Goal: Task Accomplishment & Management: Complete application form

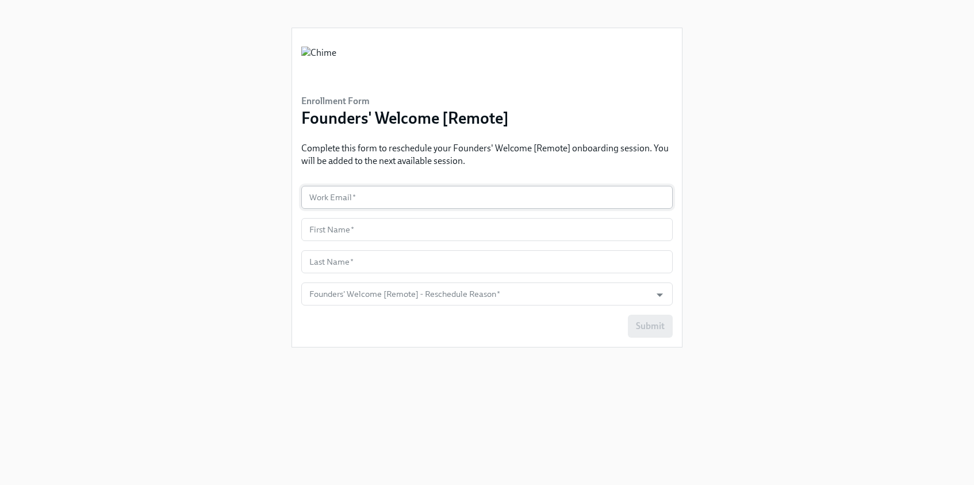
click at [336, 202] on input "text" at bounding box center [486, 197] width 371 height 23
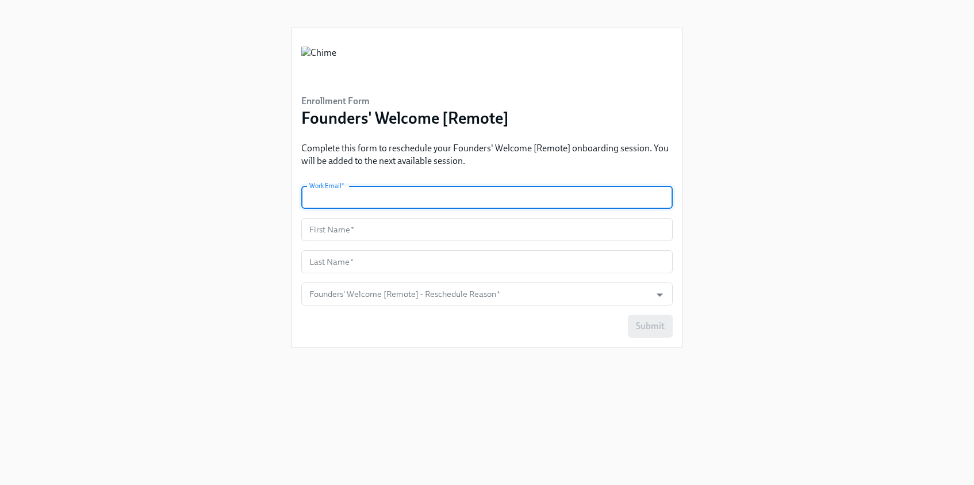
paste input "[PERSON_NAME][EMAIL_ADDRESS][PERSON_NAME][DOMAIN_NAME]"
type input "[PERSON_NAME][EMAIL_ADDRESS][PERSON_NAME][DOMAIN_NAME]"
click at [379, 237] on input "text" at bounding box center [486, 229] width 371 height 23
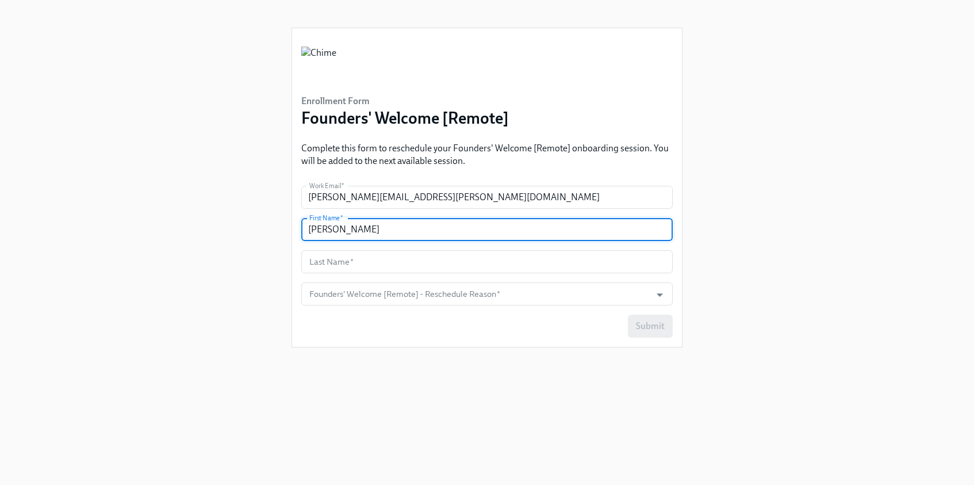
type input "[PERSON_NAME]"
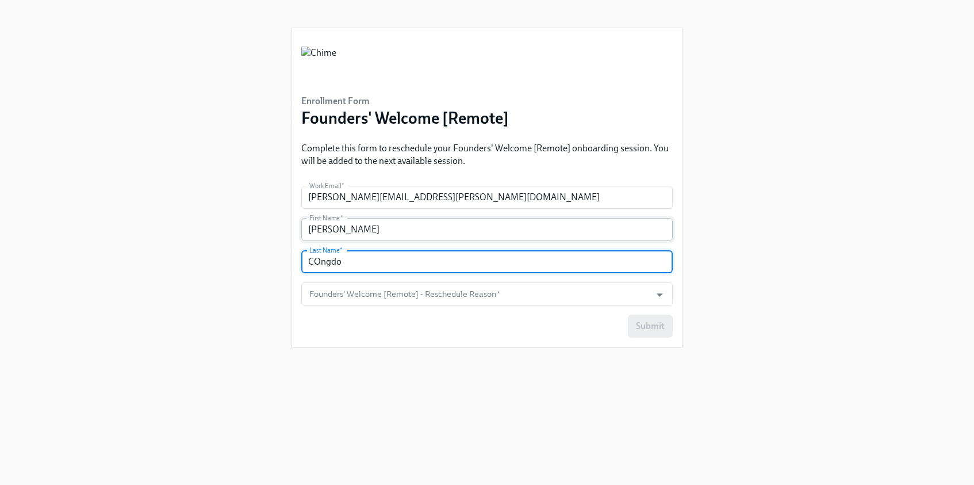
type input "[PERSON_NAME]"
click at [383, 300] on input "Founders' Welcome [Remote] - Reschedule Reason   *" at bounding box center [476, 293] width 338 height 23
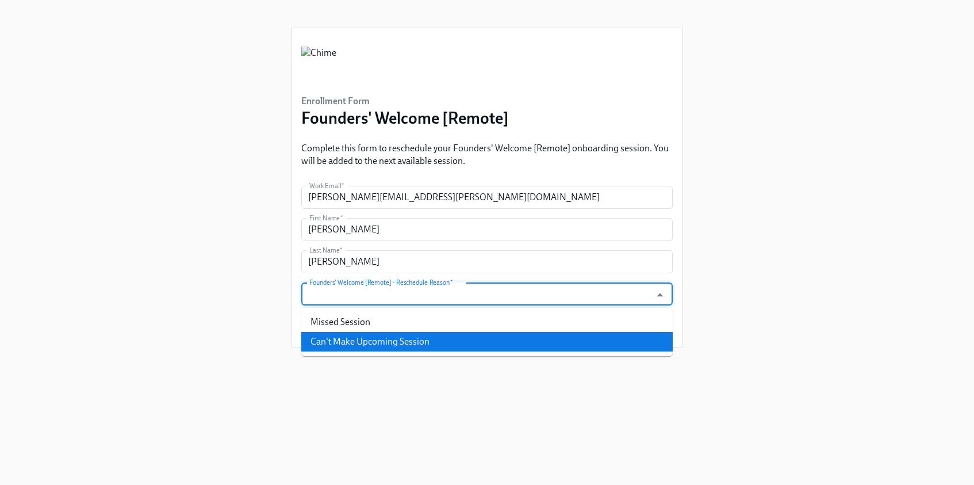
click at [385, 337] on li "Can't Make Upcoming Session" at bounding box center [486, 342] width 371 height 20
type input "Can't Make Upcoming Session"
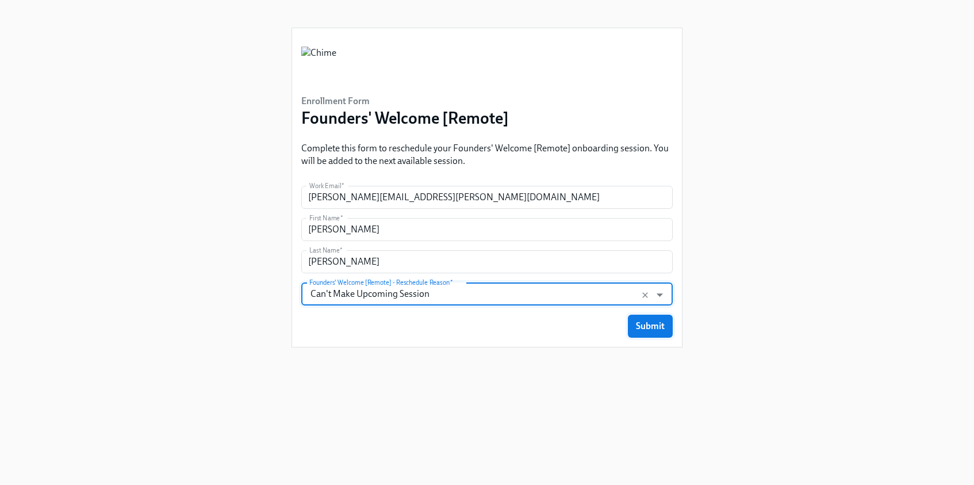
click at [645, 328] on span "Submit" at bounding box center [650, 325] width 29 height 11
